Goal: Task Accomplishment & Management: Manage account settings

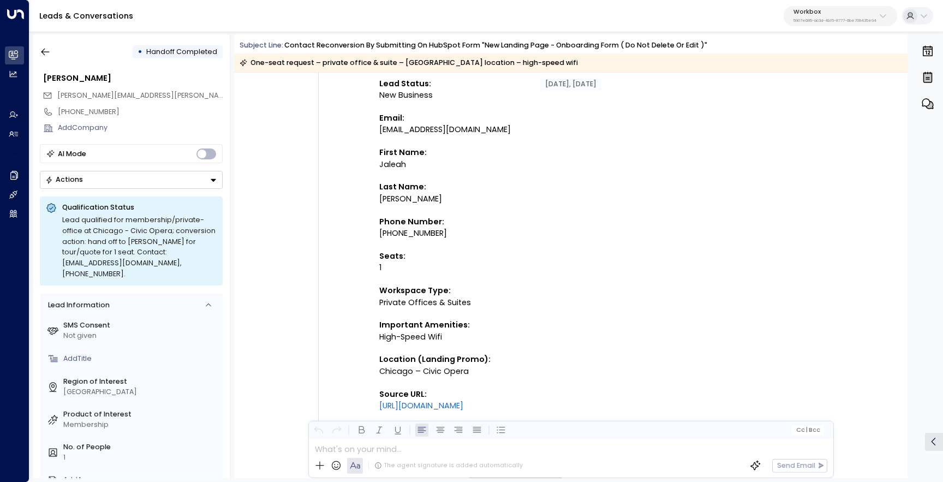
scroll to position [187, 0]
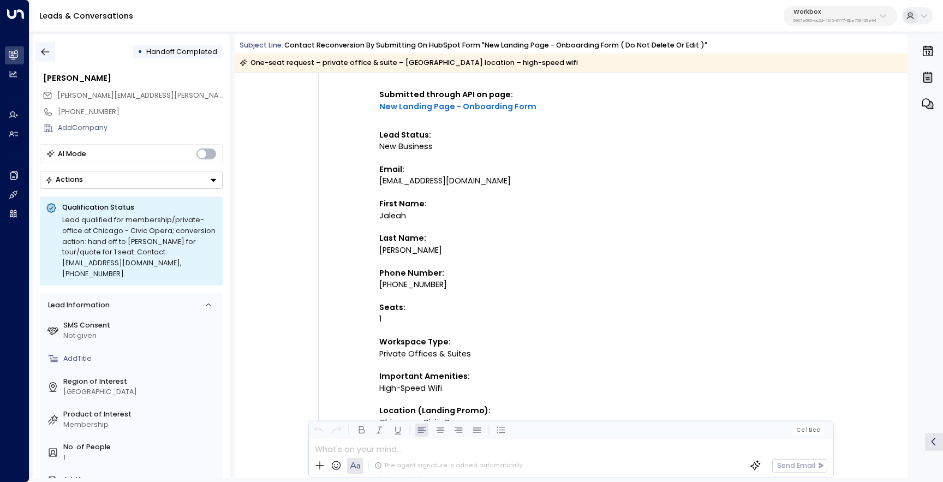
click at [46, 52] on icon "button" at bounding box center [45, 51] width 11 height 11
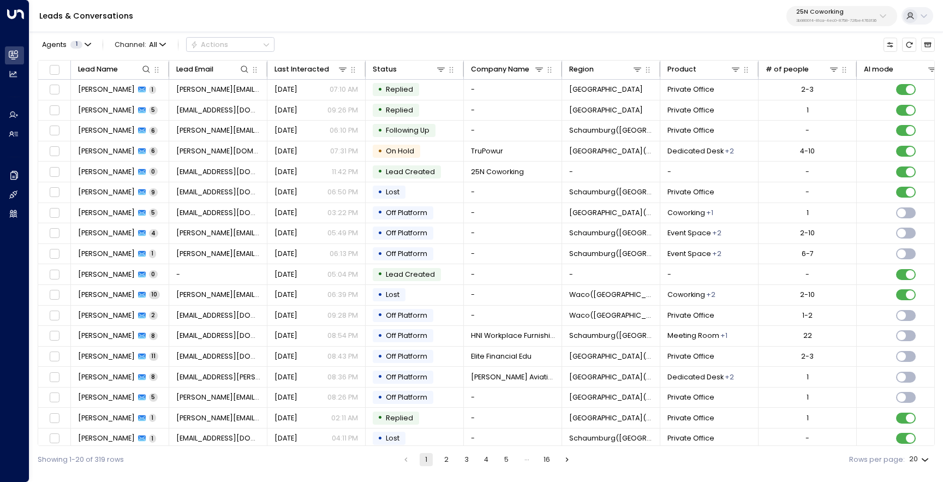
click at [829, 17] on div "25N Coworking 3b9800f4-81ca-4ec0-8758-72fbe4763f36" at bounding box center [836, 16] width 80 height 14
type input "*******"
click at [820, 85] on span "ID: 5907e685-ac3d-4b15-8777-6be708435e94" at bounding box center [864, 87] width 143 height 9
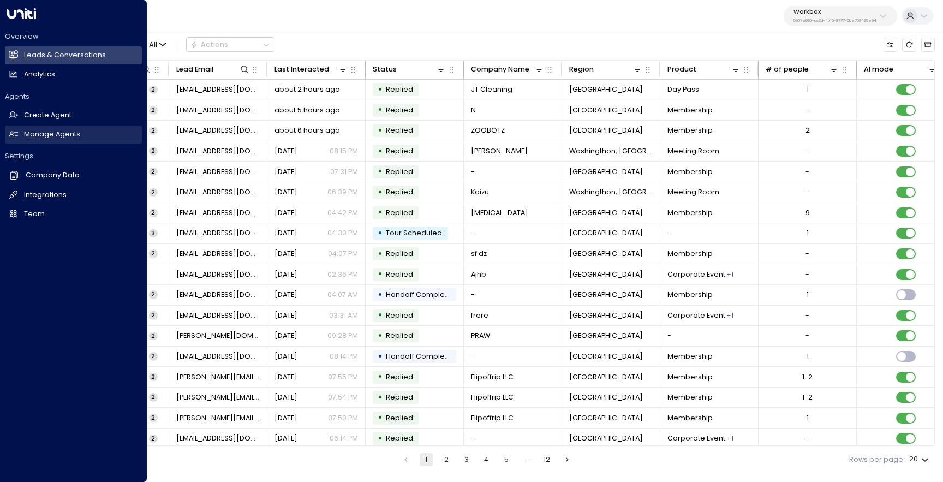
click at [33, 141] on link "Manage Agents Manage Agents" at bounding box center [73, 135] width 137 height 18
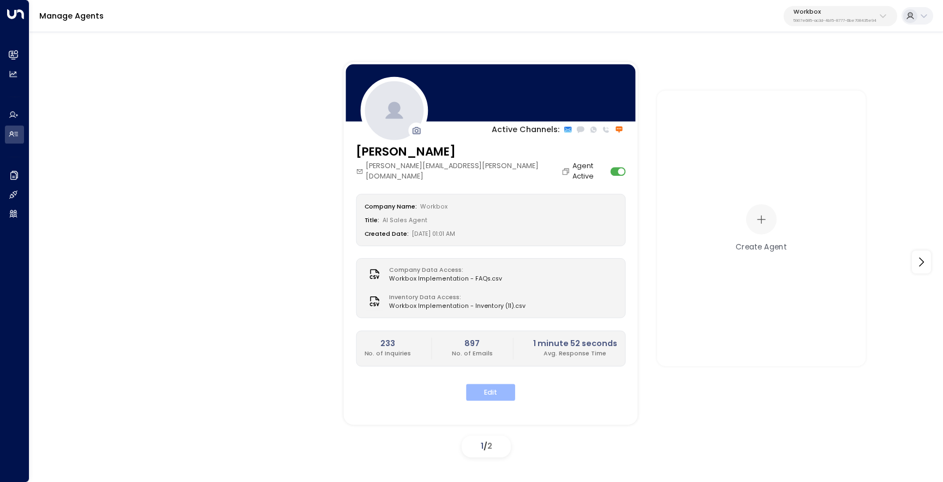
click at [477, 385] on button "Edit" at bounding box center [490, 392] width 49 height 17
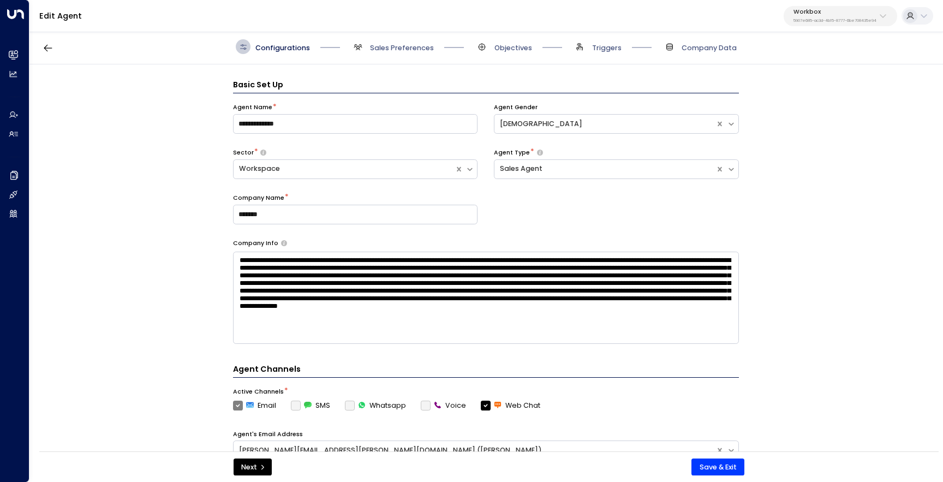
scroll to position [15, 0]
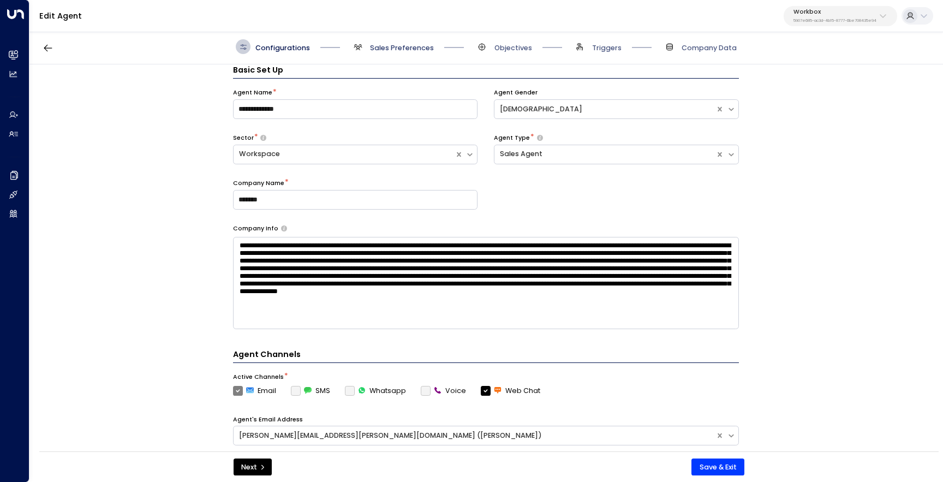
click at [370, 48] on span "Sales Preferences" at bounding box center [402, 48] width 64 height 10
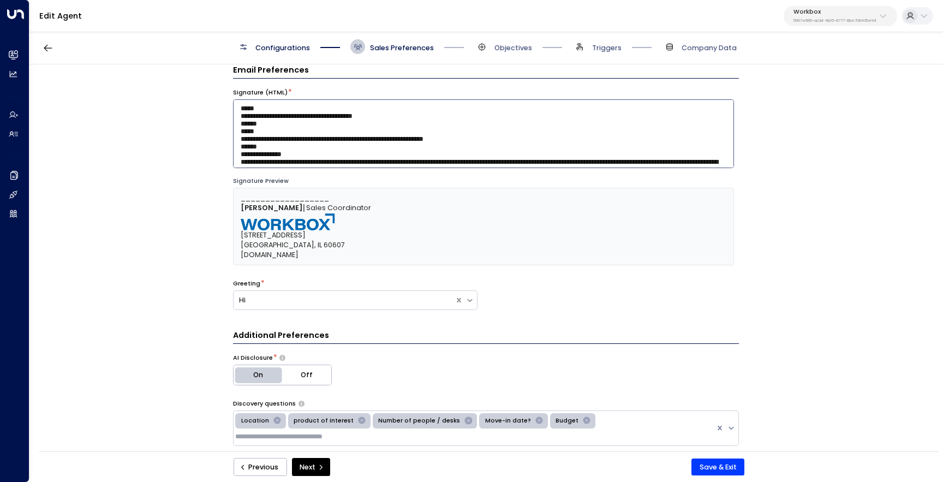
click at [366, 122] on textarea at bounding box center [483, 133] width 501 height 69
paste textarea "**********"
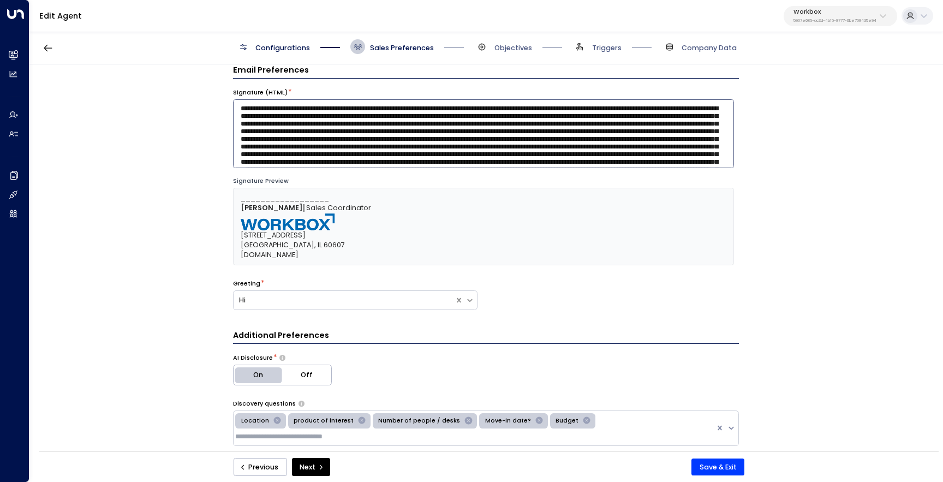
scroll to position [1835, 0]
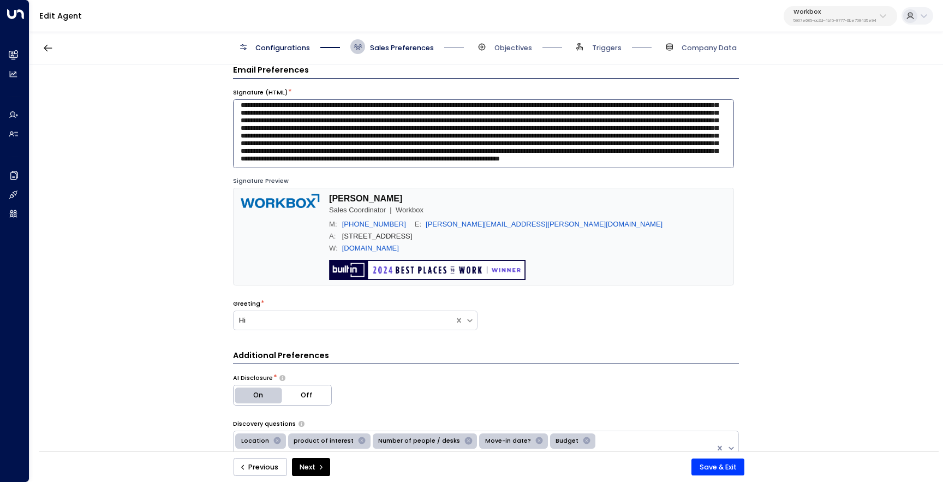
type textarea "**********"
click at [415, 180] on div "Signature Preview" at bounding box center [483, 181] width 501 height 9
click at [296, 52] on span "Configurations" at bounding box center [282, 48] width 55 height 10
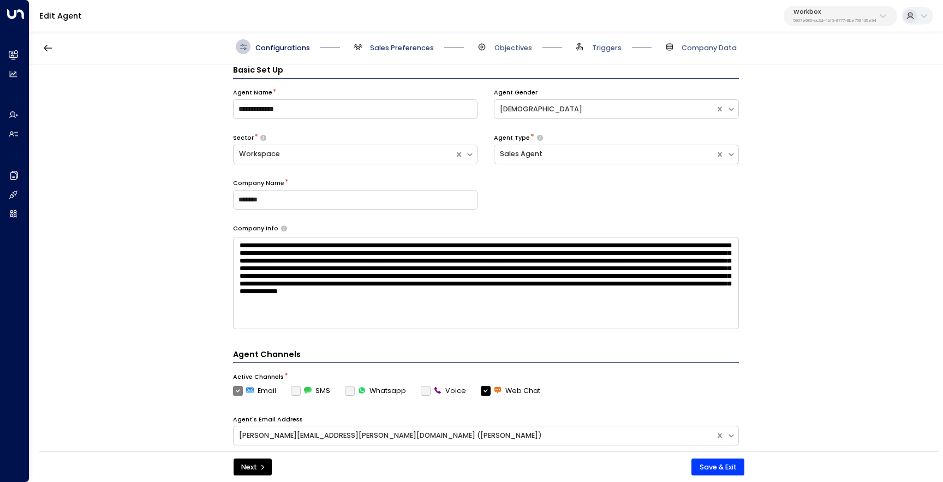
click at [380, 48] on span "Sales Preferences" at bounding box center [402, 48] width 64 height 10
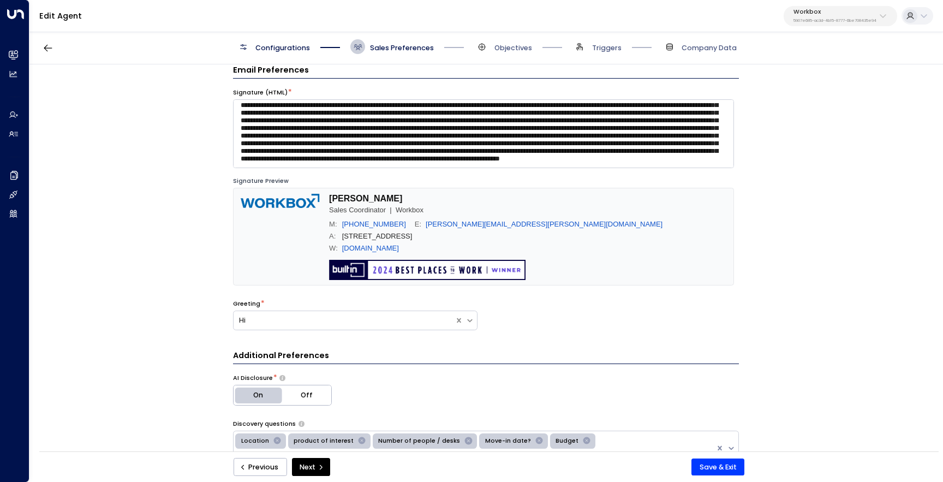
scroll to position [1840, 0]
click at [700, 467] on button "Save & Exit" at bounding box center [718, 467] width 53 height 17
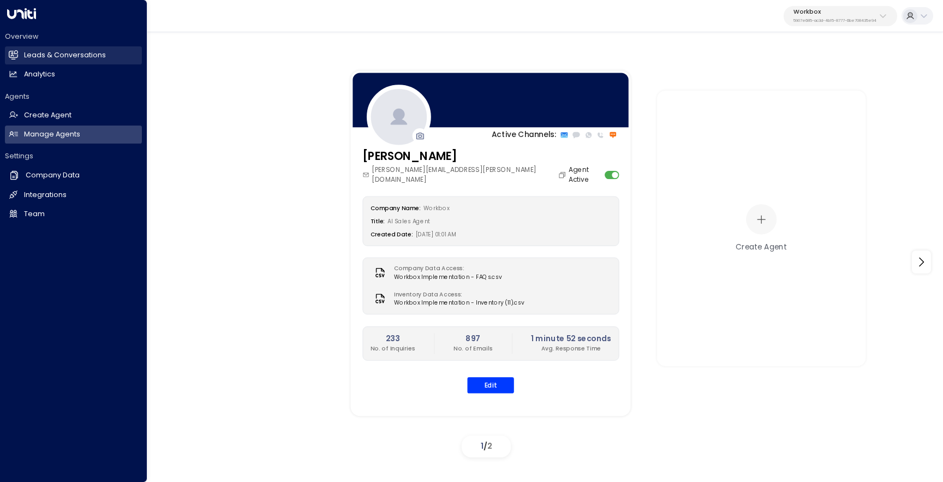
click at [78, 59] on h2 "Leads & Conversations" at bounding box center [65, 55] width 82 height 10
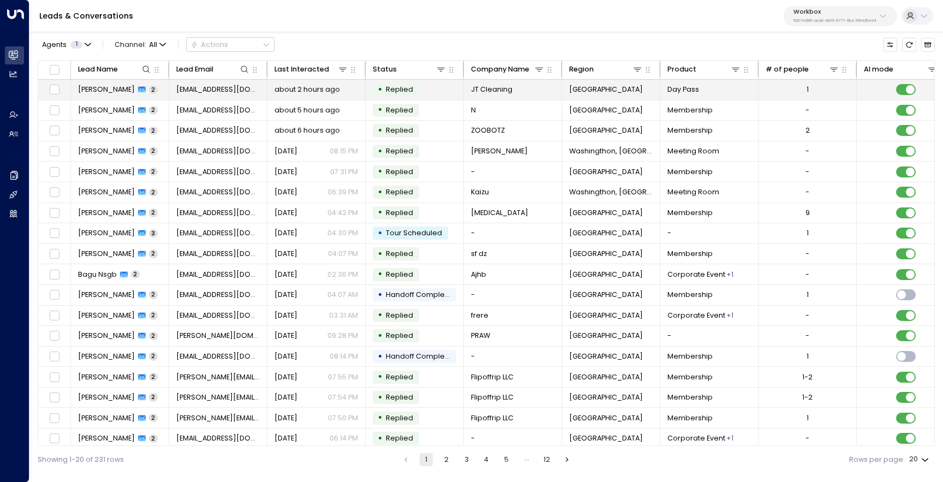
click at [112, 91] on span "Jeremi Weathers" at bounding box center [106, 90] width 57 height 10
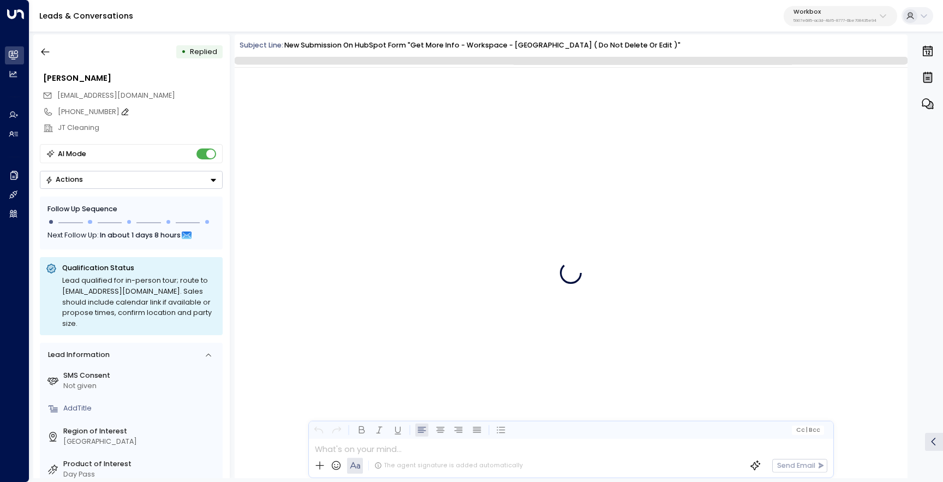
scroll to position [1152, 0]
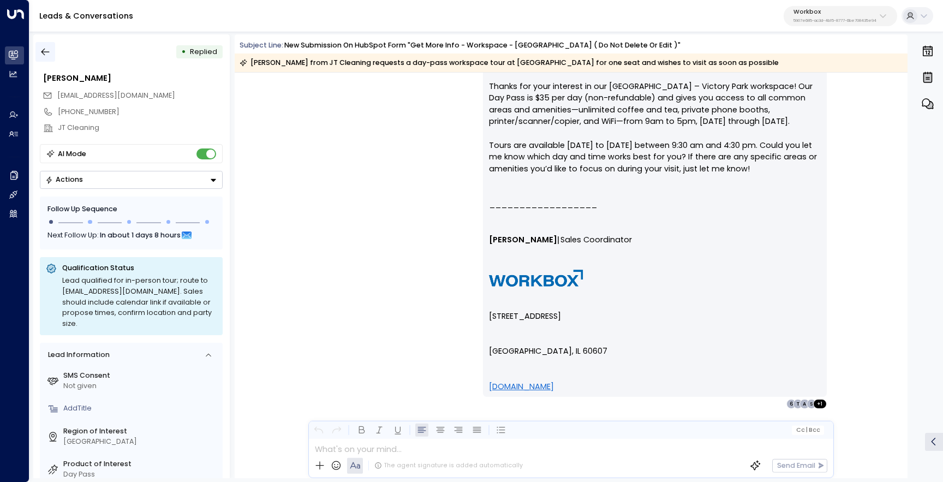
click at [47, 52] on icon "button" at bounding box center [45, 51] width 11 height 11
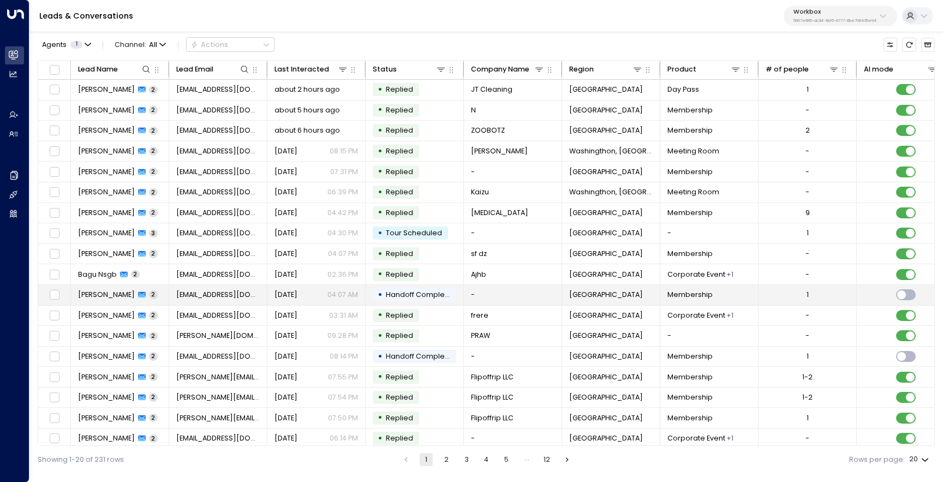
click at [110, 297] on span "Madeleine G" at bounding box center [106, 295] width 57 height 10
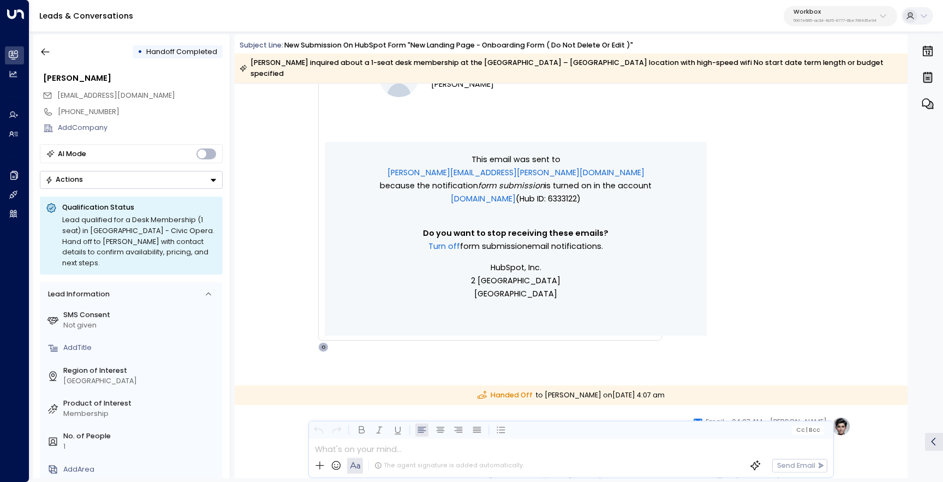
scroll to position [1108, 0]
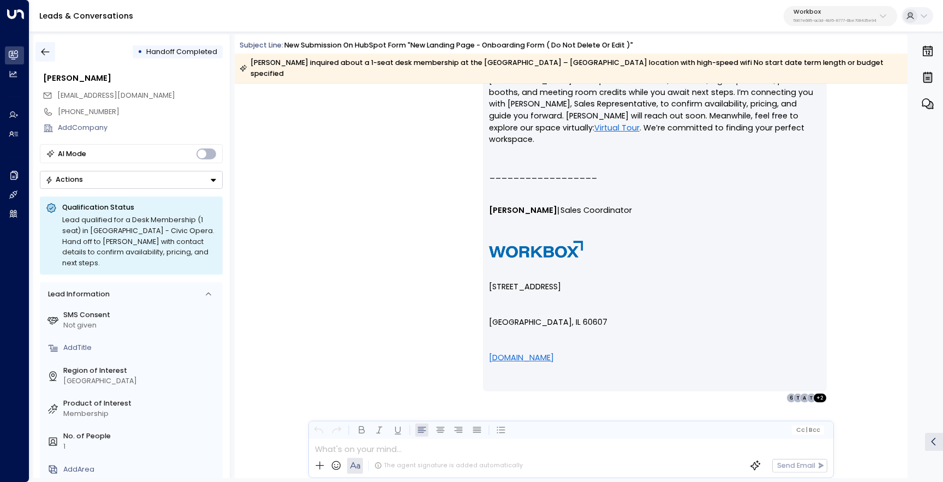
click at [50, 53] on icon "button" at bounding box center [45, 51] width 11 height 11
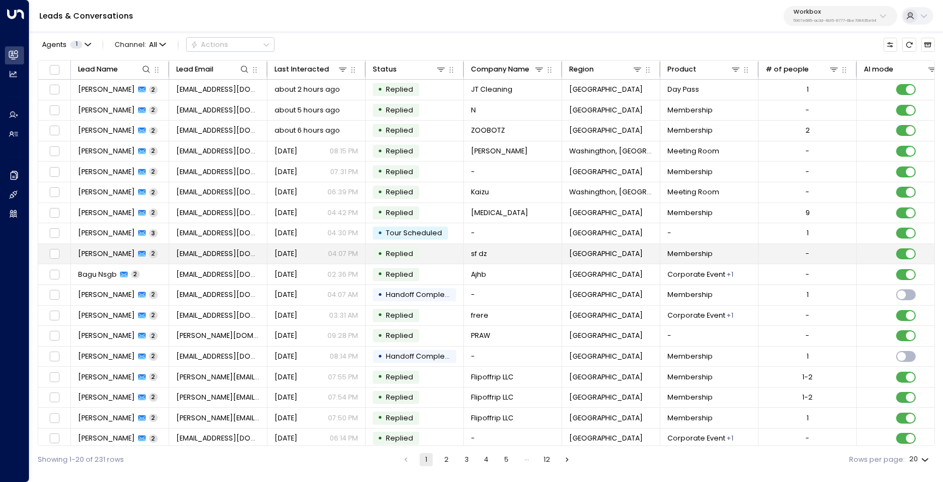
scroll to position [47, 0]
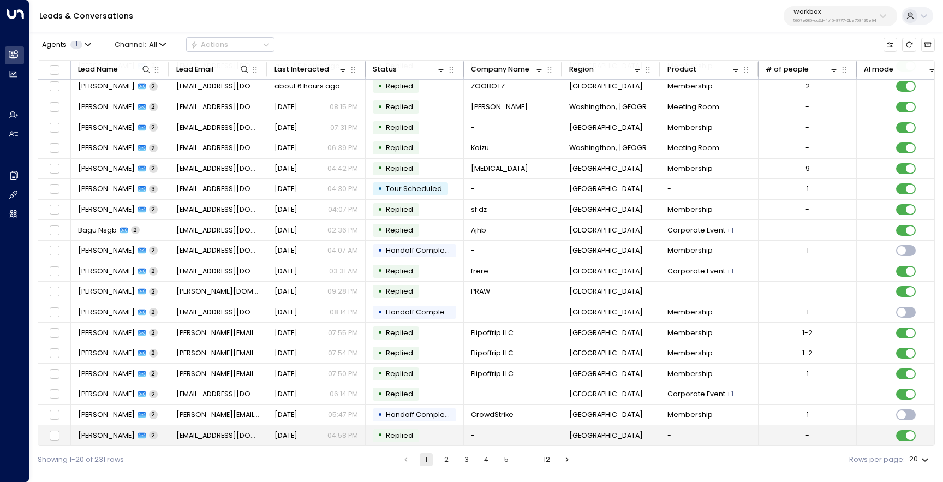
click at [97, 432] on span "Dainna Thompson" at bounding box center [106, 436] width 57 height 10
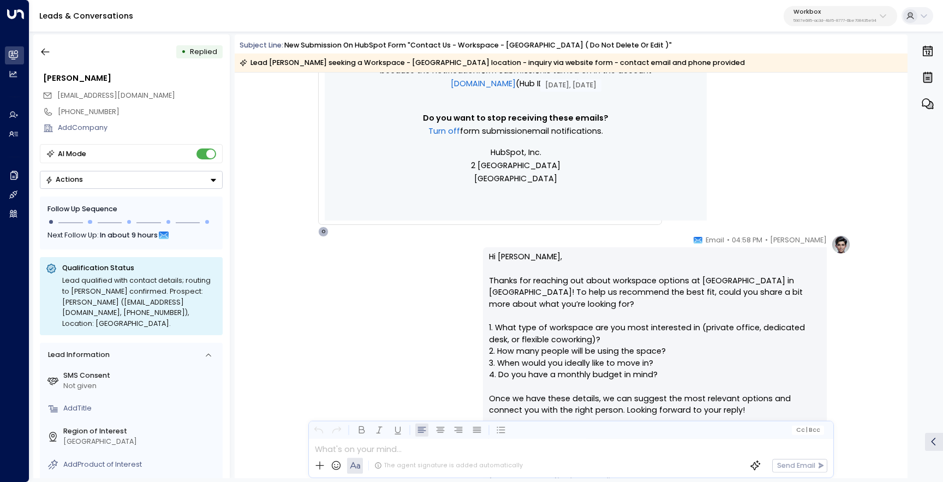
scroll to position [1042, 0]
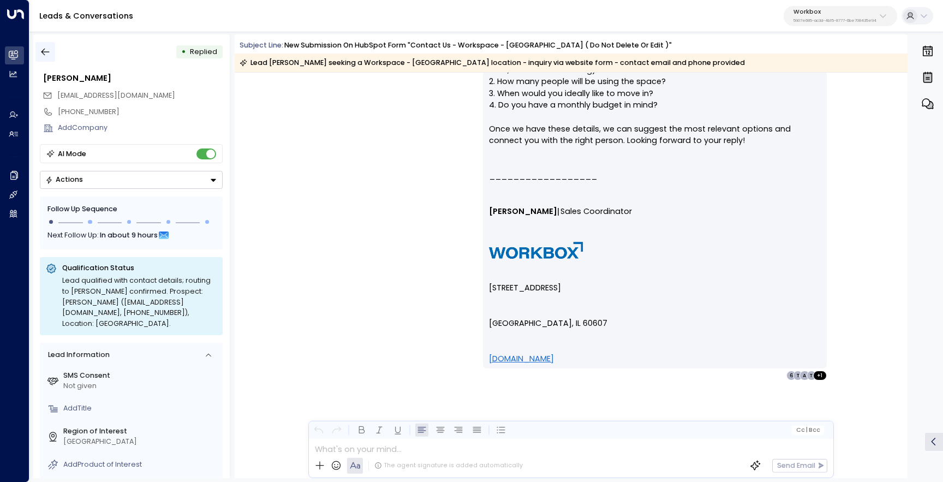
click at [45, 46] on button "button" at bounding box center [45, 52] width 20 height 20
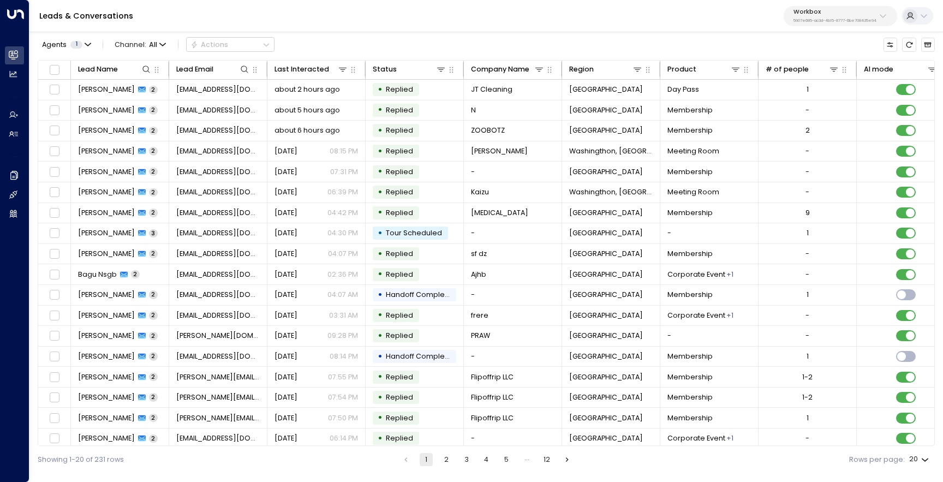
click at [469, 454] on button "3" at bounding box center [466, 459] width 13 height 13
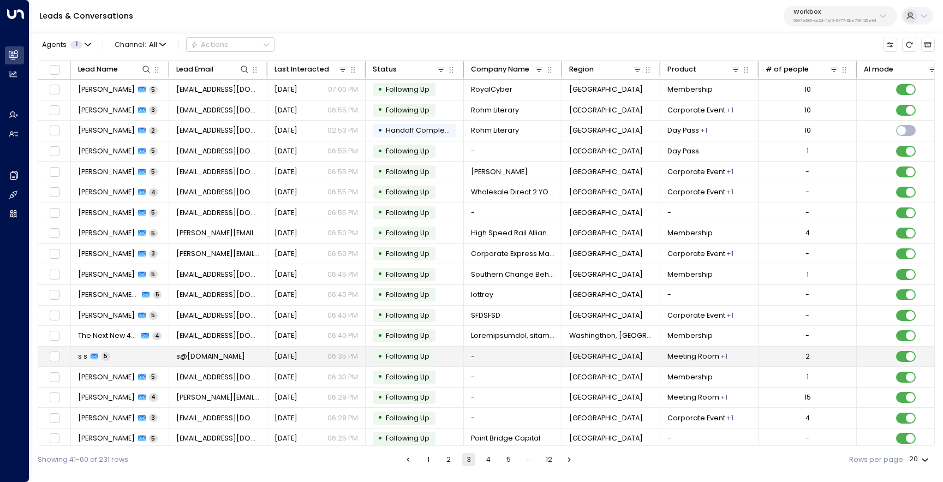
scroll to position [47, 0]
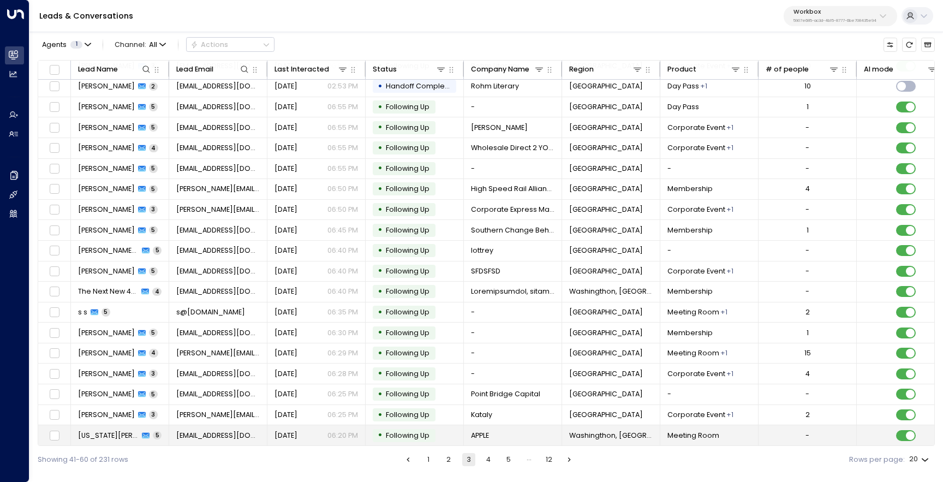
click at [110, 435] on span "Georgia Gaines" at bounding box center [108, 436] width 61 height 10
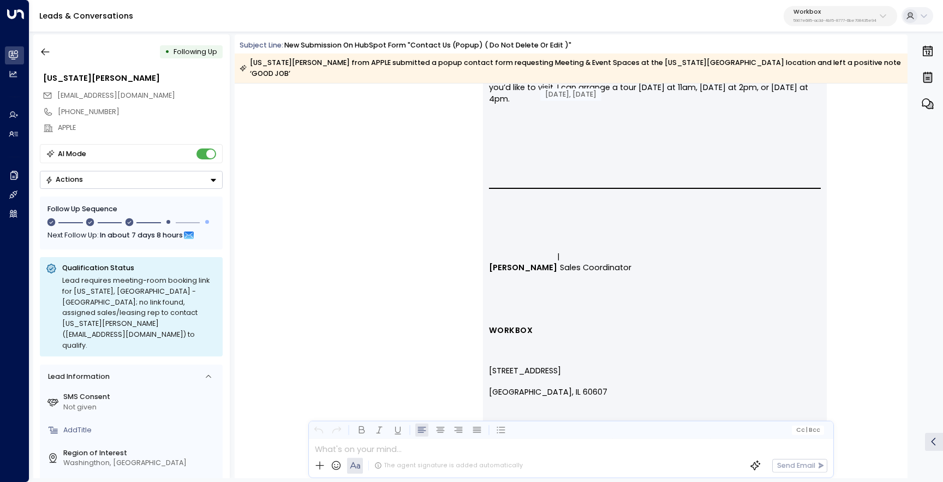
scroll to position [3772, 0]
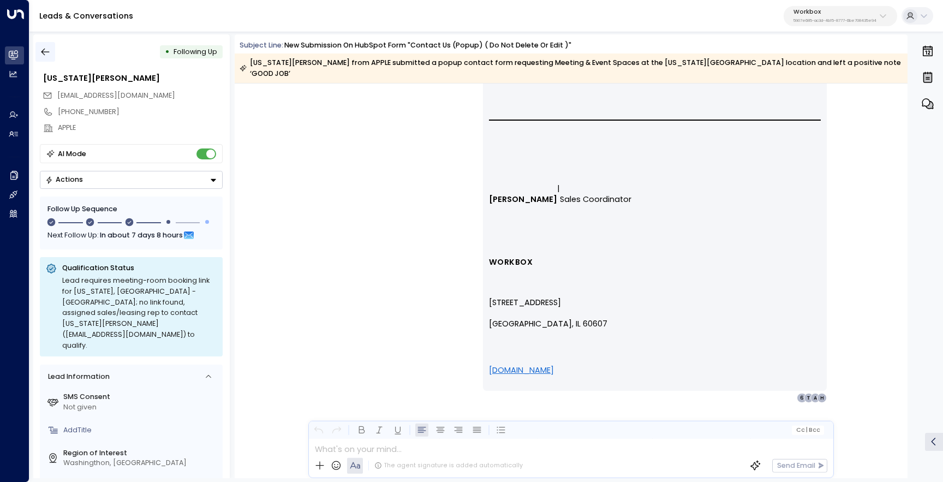
click at [41, 55] on icon "button" at bounding box center [45, 51] width 11 height 11
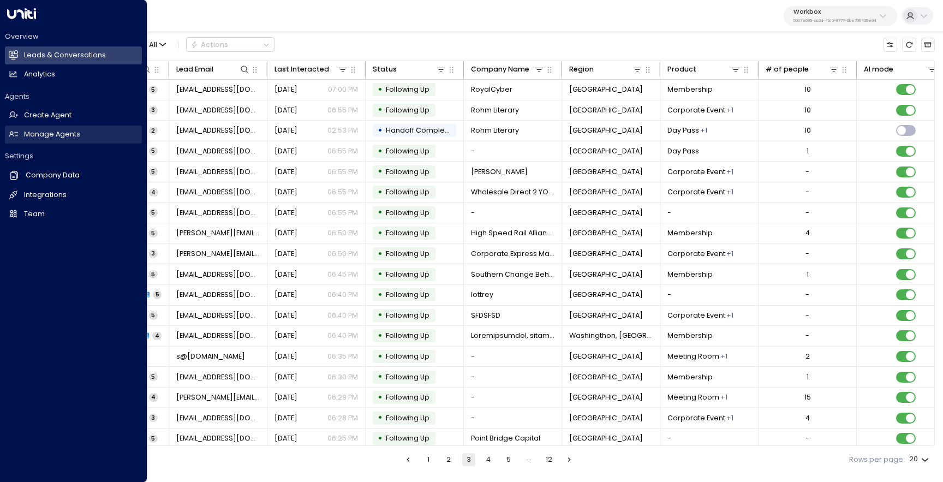
click at [23, 142] on link "Manage Agents Manage Agents" at bounding box center [73, 135] width 137 height 18
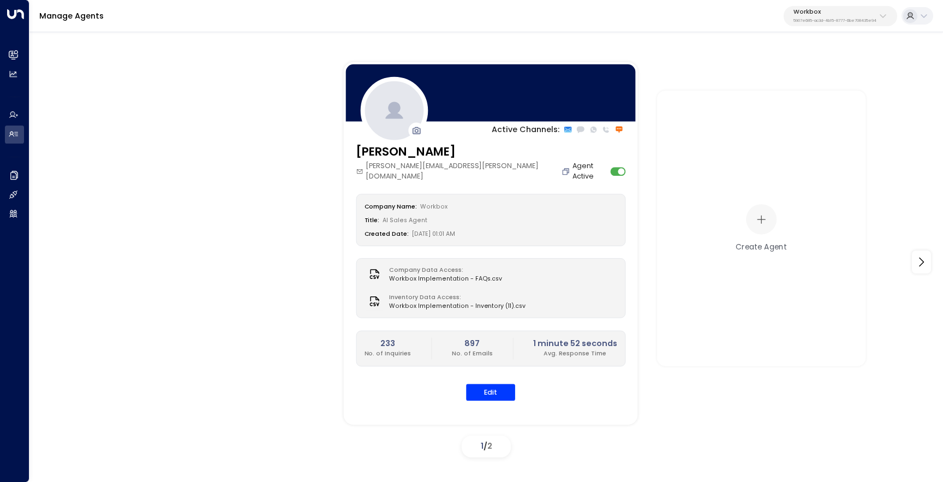
click at [562, 167] on icon "Copy" at bounding box center [566, 171] width 9 height 9
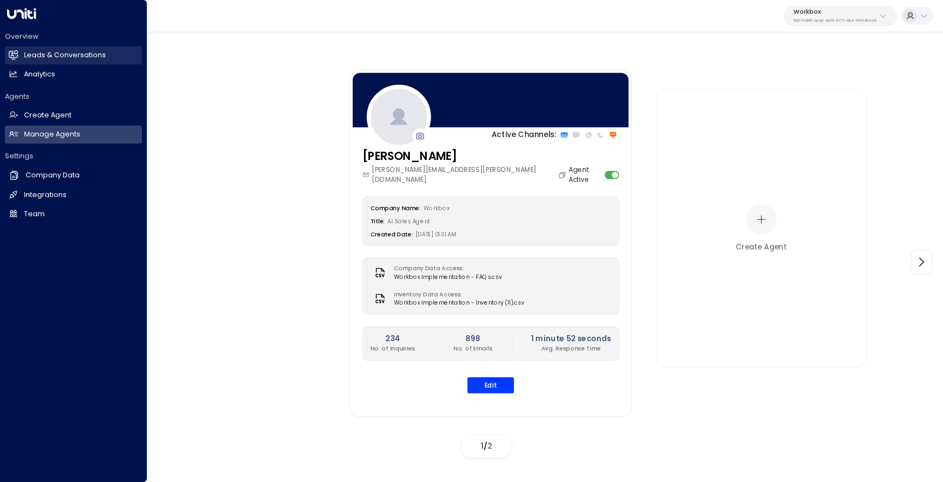
click at [39, 58] on h2 "Leads & Conversations" at bounding box center [65, 55] width 82 height 10
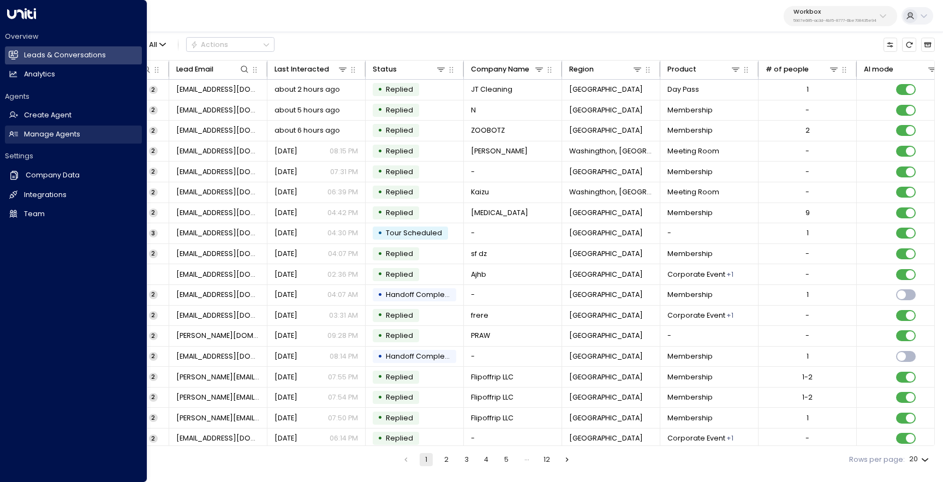
click at [37, 135] on h2 "Manage Agents" at bounding box center [52, 134] width 56 height 10
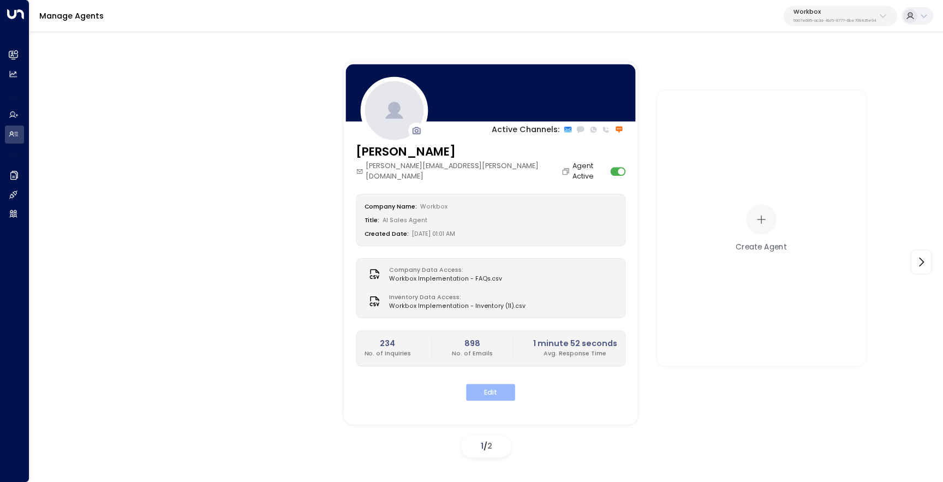
click at [477, 384] on button "Edit" at bounding box center [490, 392] width 49 height 17
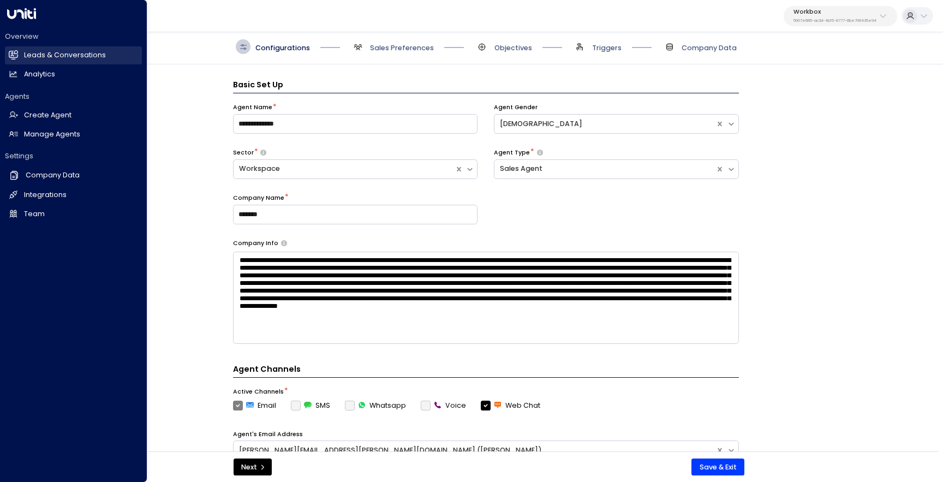
click at [23, 58] on link "Leads & Conversations Leads & Conversations" at bounding box center [73, 55] width 137 height 18
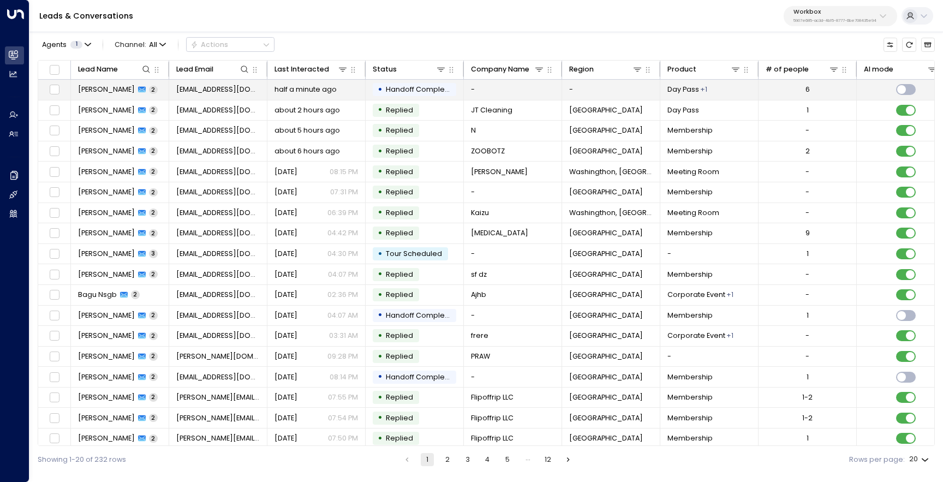
click at [118, 92] on span "Emre Altinok" at bounding box center [106, 90] width 57 height 10
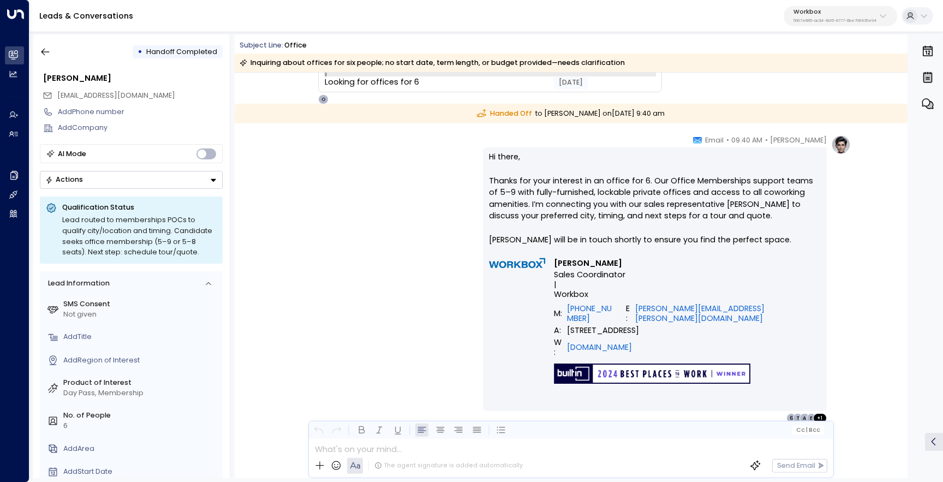
scroll to position [113, 0]
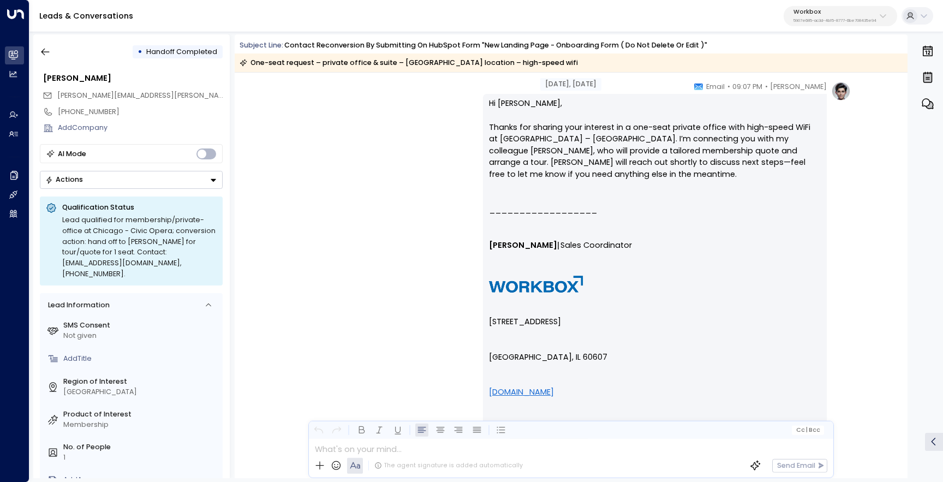
scroll to position [1080, 0]
